Goal: Task Accomplishment & Management: Use online tool/utility

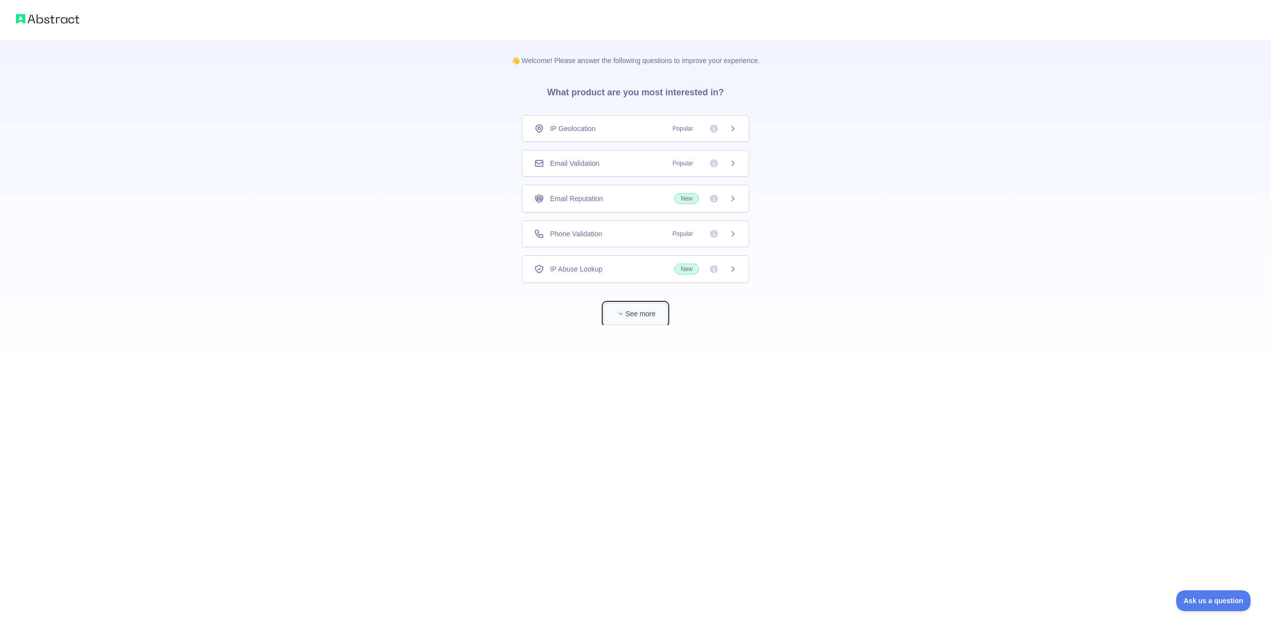
click at [637, 322] on button "See more" at bounding box center [636, 314] width 64 height 22
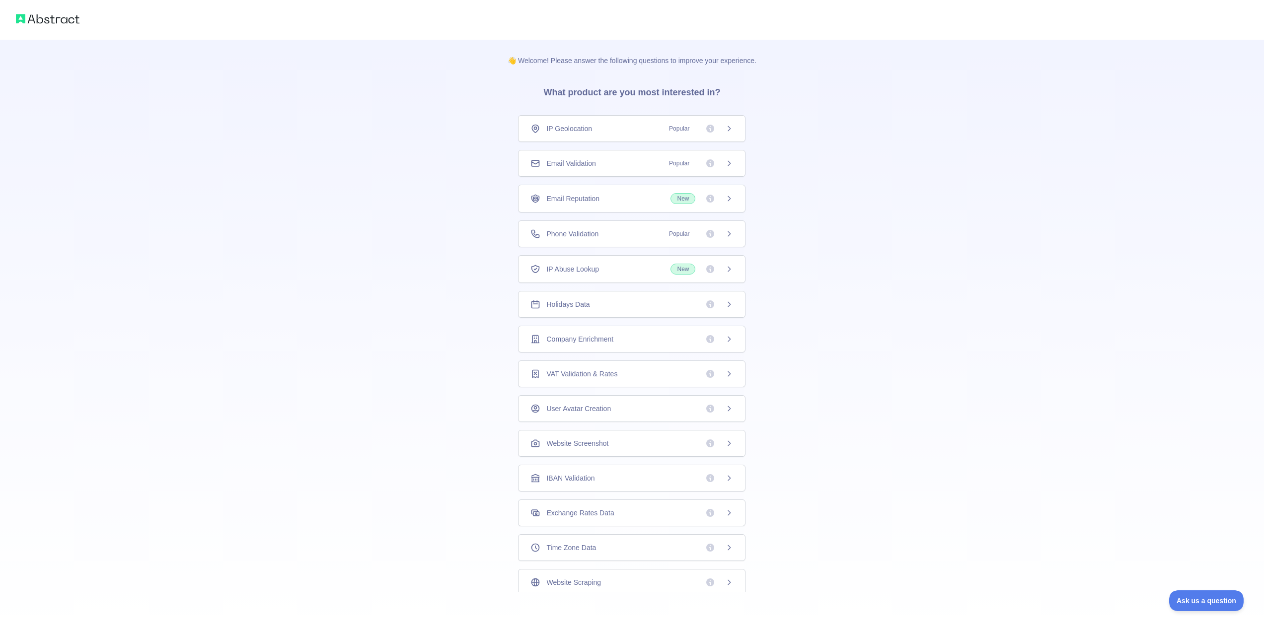
click at [663, 305] on div "Holidays Data" at bounding box center [631, 304] width 203 height 10
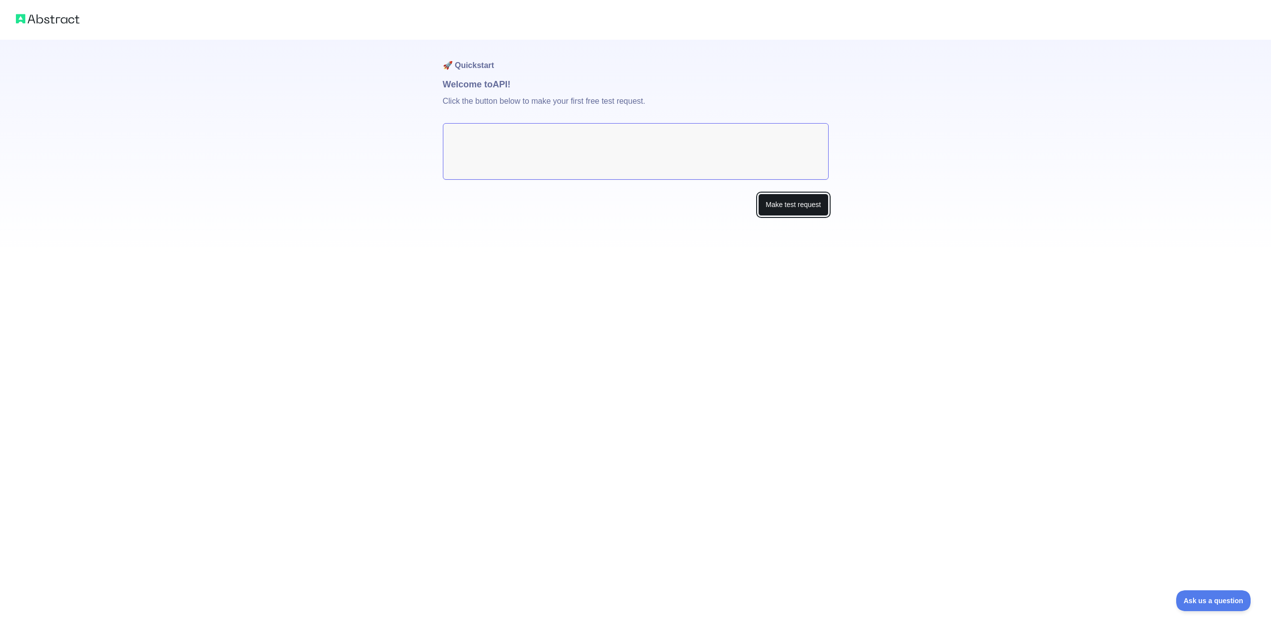
click at [788, 203] on button "Make test request" at bounding box center [793, 205] width 70 height 22
click at [771, 206] on button "Make test request" at bounding box center [793, 205] width 70 height 22
click at [573, 163] on textarea at bounding box center [636, 151] width 386 height 57
click at [554, 152] on textarea at bounding box center [636, 151] width 386 height 57
click at [493, 106] on p "Click the button below to make your first free test request." at bounding box center [636, 107] width 386 height 32
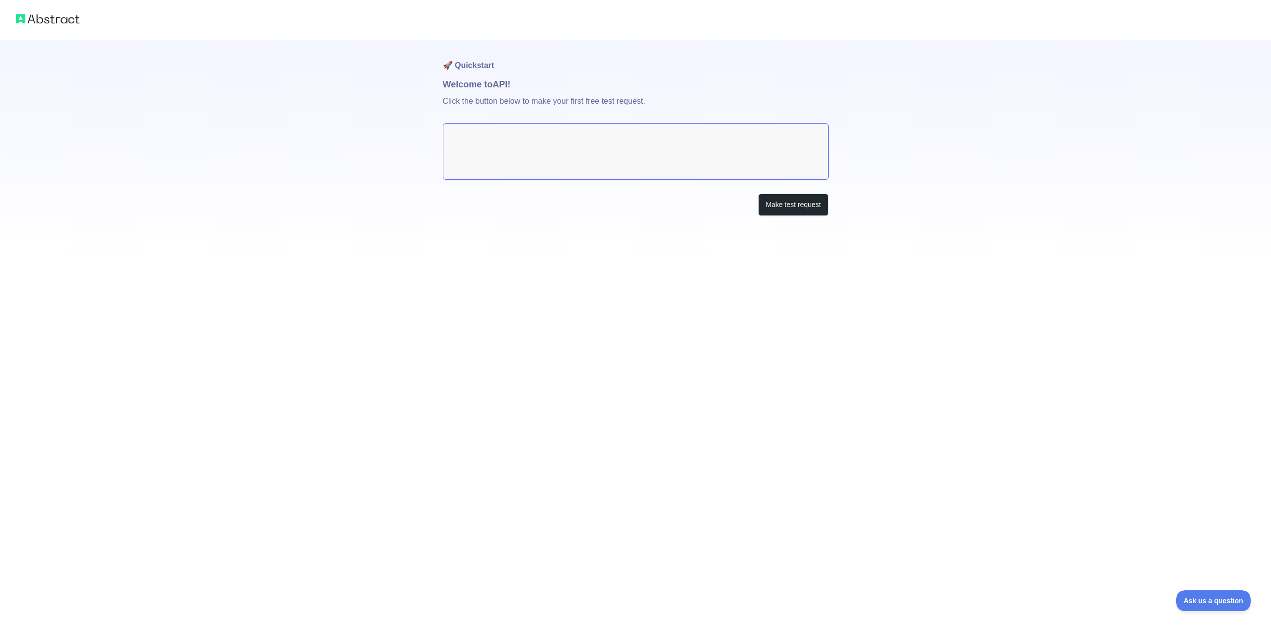
click at [476, 74] on h1 "🚀 Quickstart" at bounding box center [636, 59] width 386 height 38
drag, startPoint x: 473, startPoint y: 64, endPoint x: 478, endPoint y: 86, distance: 23.0
click at [474, 73] on h1 "🚀 Quickstart" at bounding box center [636, 59] width 386 height 38
click at [478, 86] on h1 "Welcome to API!" at bounding box center [636, 84] width 386 height 14
click at [481, 108] on p "Click the button below to make your first free test request." at bounding box center [636, 107] width 386 height 32
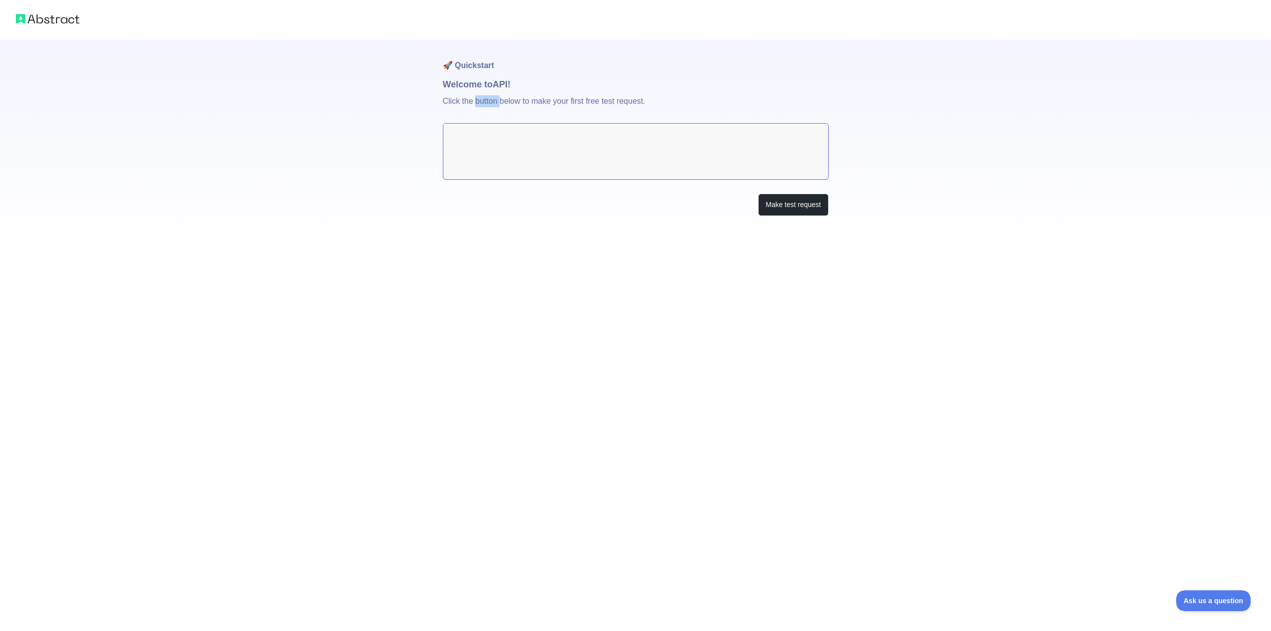
click at [482, 109] on p "Click the button below to make your first free test request." at bounding box center [636, 107] width 386 height 32
click at [497, 136] on textarea at bounding box center [636, 151] width 386 height 57
click at [524, 152] on textarea at bounding box center [636, 151] width 386 height 57
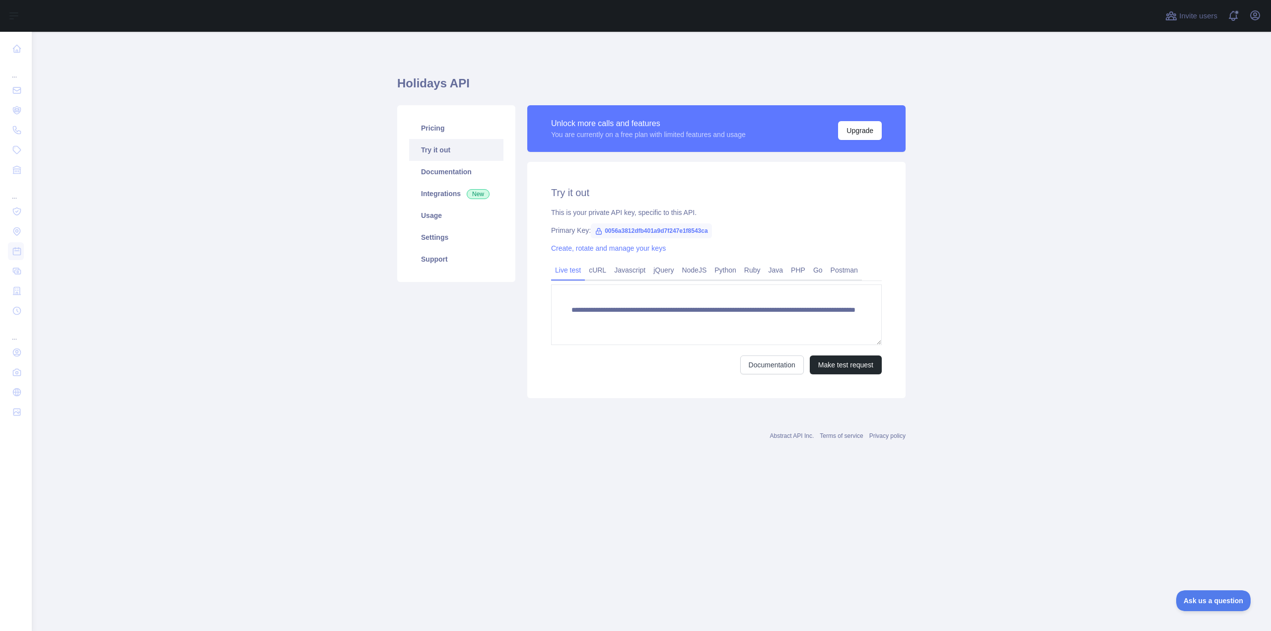
click at [653, 232] on span "0056a3812dfb401a9d7f247e1f8543ca" at bounding box center [651, 230] width 121 height 15
copy span "0056a3812dfb401a9d7f247e1f8543ca"
drag, startPoint x: 748, startPoint y: 320, endPoint x: 884, endPoint y: 314, distance: 136.7
click at [884, 314] on div "**********" at bounding box center [716, 280] width 378 height 236
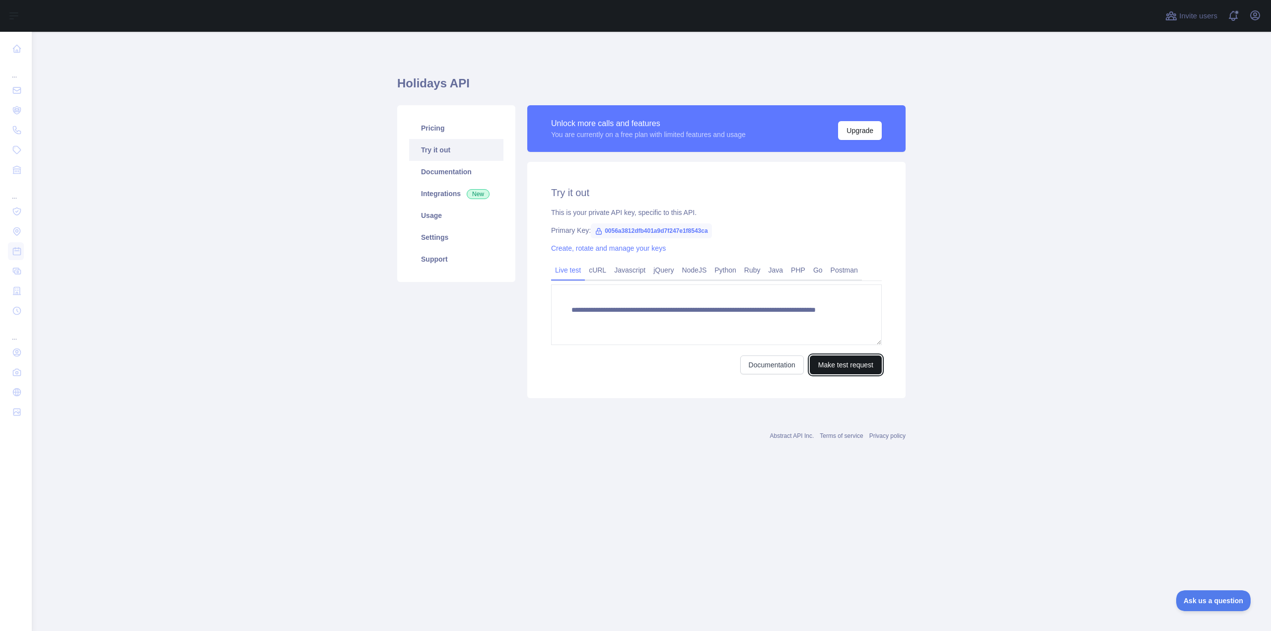
click at [868, 368] on button "Make test request" at bounding box center [846, 365] width 72 height 19
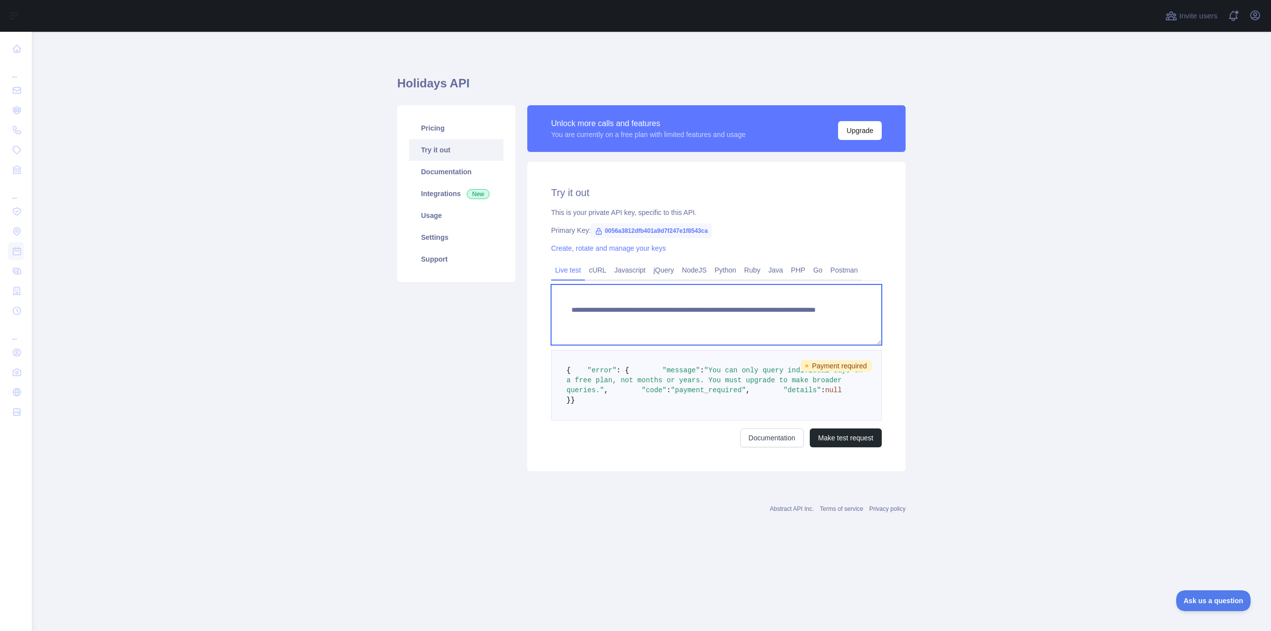
click at [803, 319] on textarea "**********" at bounding box center [716, 315] width 331 height 61
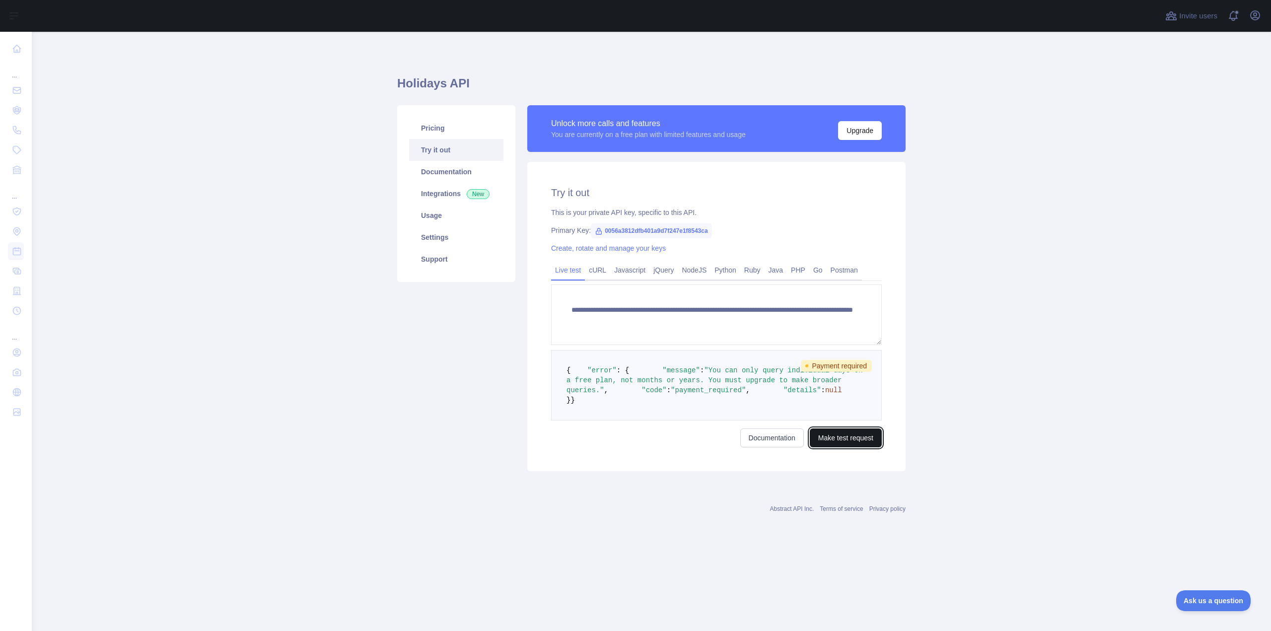
click at [829, 447] on button "Make test request" at bounding box center [846, 438] width 72 height 19
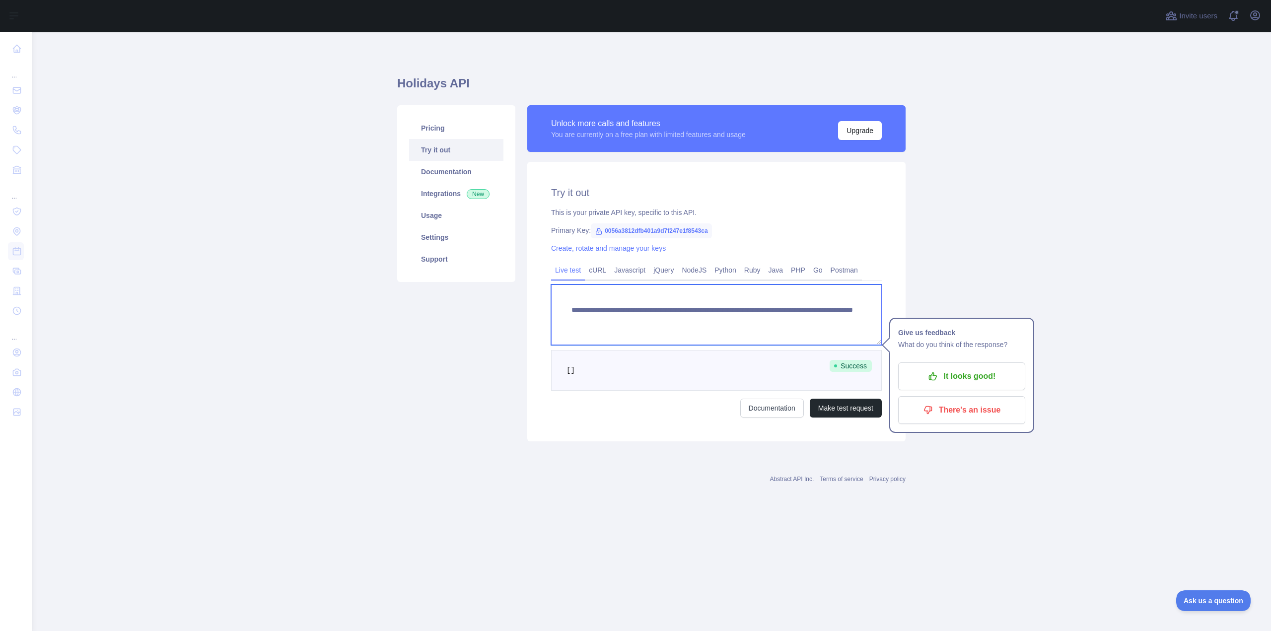
drag, startPoint x: 859, startPoint y: 319, endPoint x: 854, endPoint y: 322, distance: 5.8
click at [854, 322] on textarea "**********" at bounding box center [716, 315] width 331 height 61
type textarea "**********"
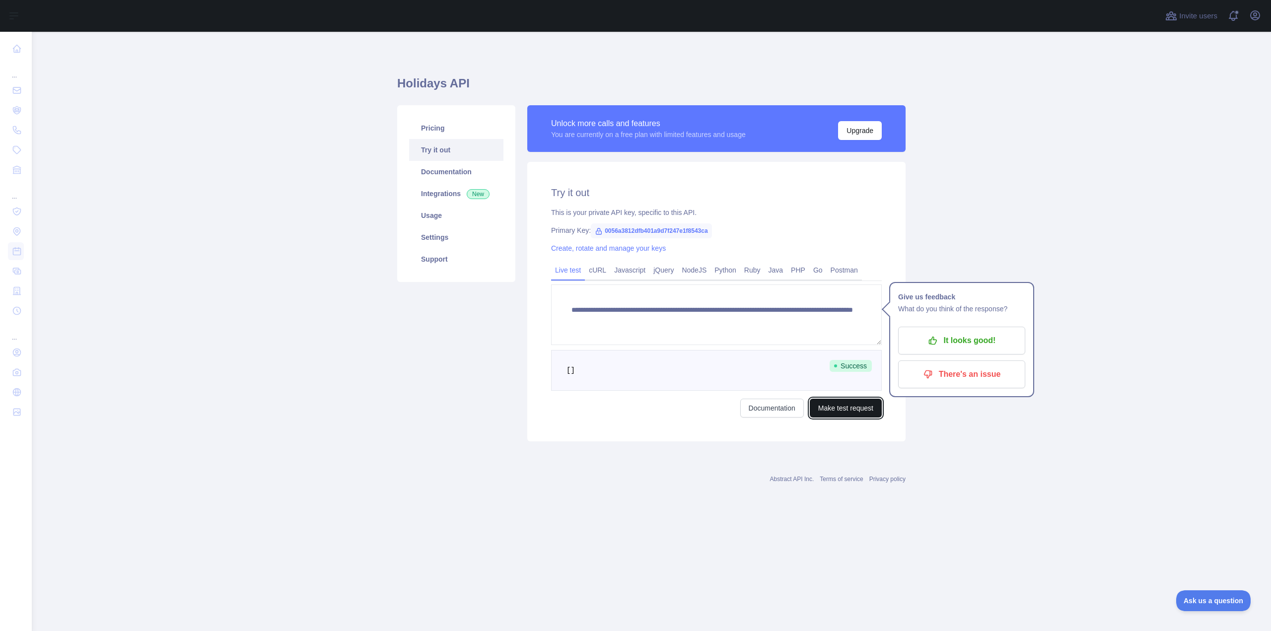
click at [867, 410] on button "Make test request" at bounding box center [846, 408] width 72 height 19
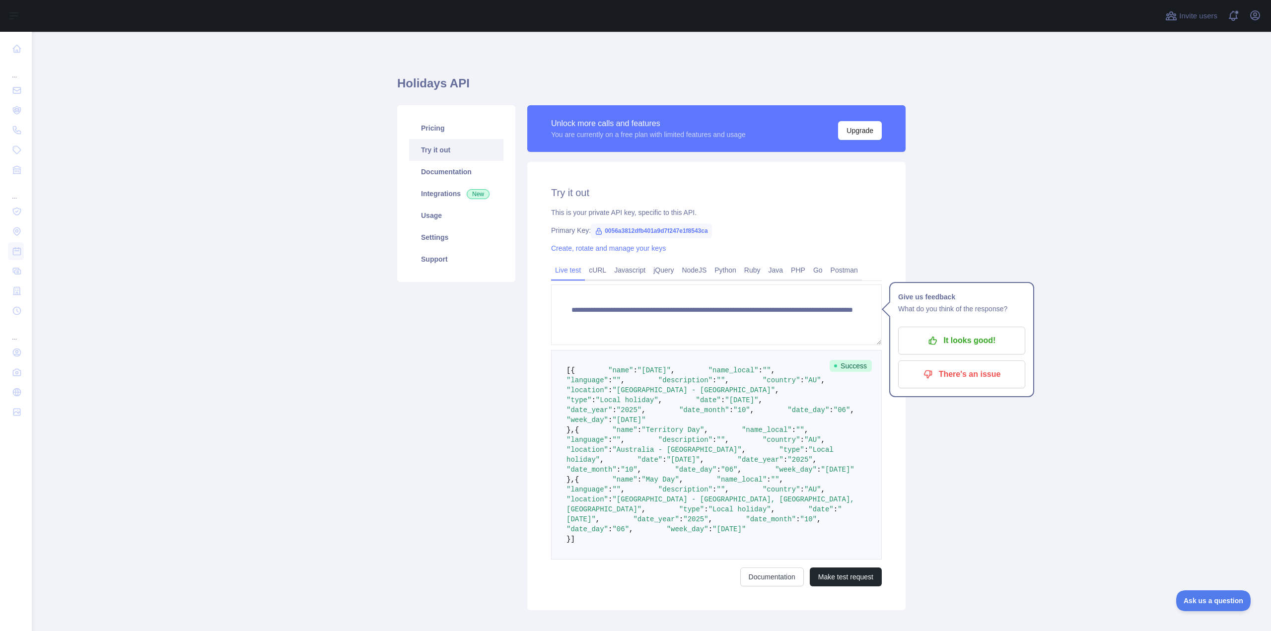
drag, startPoint x: 854, startPoint y: 509, endPoint x: 797, endPoint y: 493, distance: 58.8
click at [797, 493] on pre "[ { "name" : "[DATE]" , "name_local" : "" , "language" : "" , "description" : "…" at bounding box center [716, 455] width 331 height 210
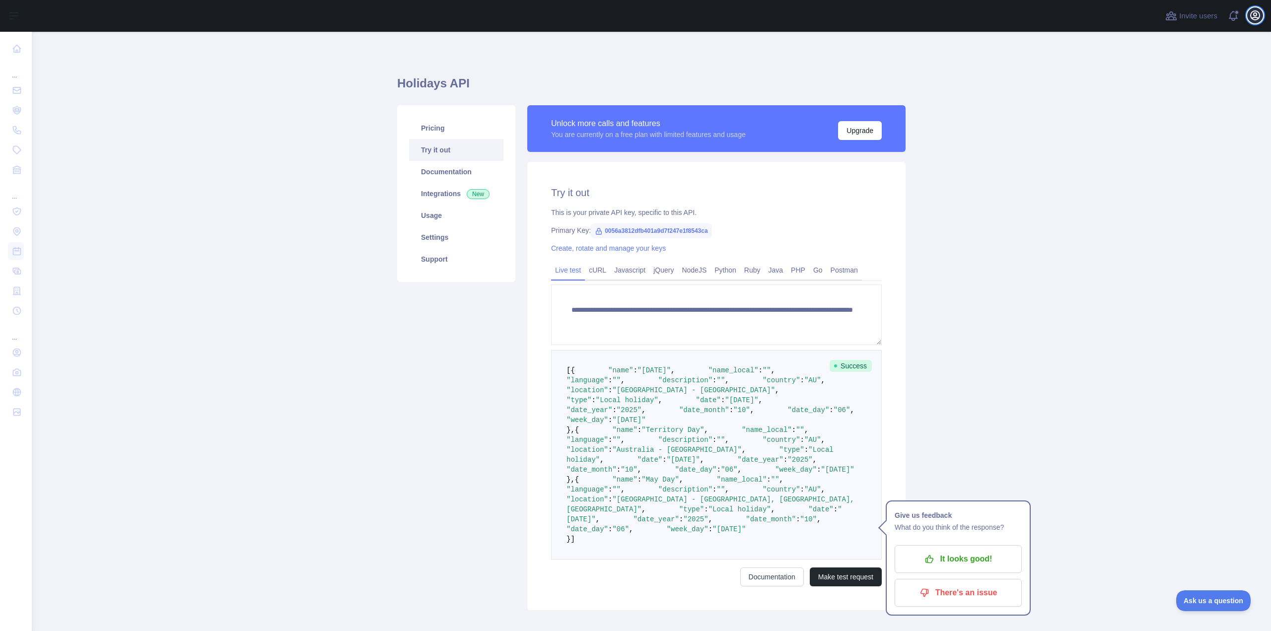
click at [1254, 19] on icon "button" at bounding box center [1255, 15] width 12 height 12
click at [1188, 75] on link "Account settings" at bounding box center [1207, 72] width 111 height 18
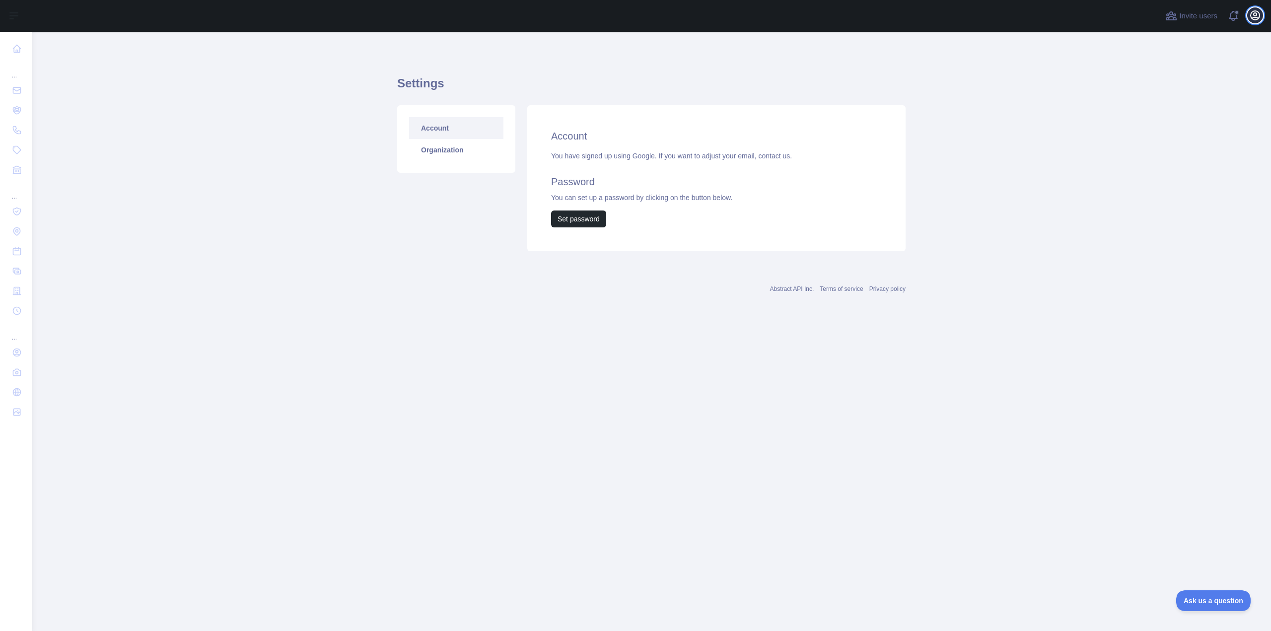
click at [1255, 20] on icon "button" at bounding box center [1255, 15] width 12 height 12
click at [1190, 130] on button "Sign out" at bounding box center [1207, 130] width 111 height 18
